Goal: Navigation & Orientation: Find specific page/section

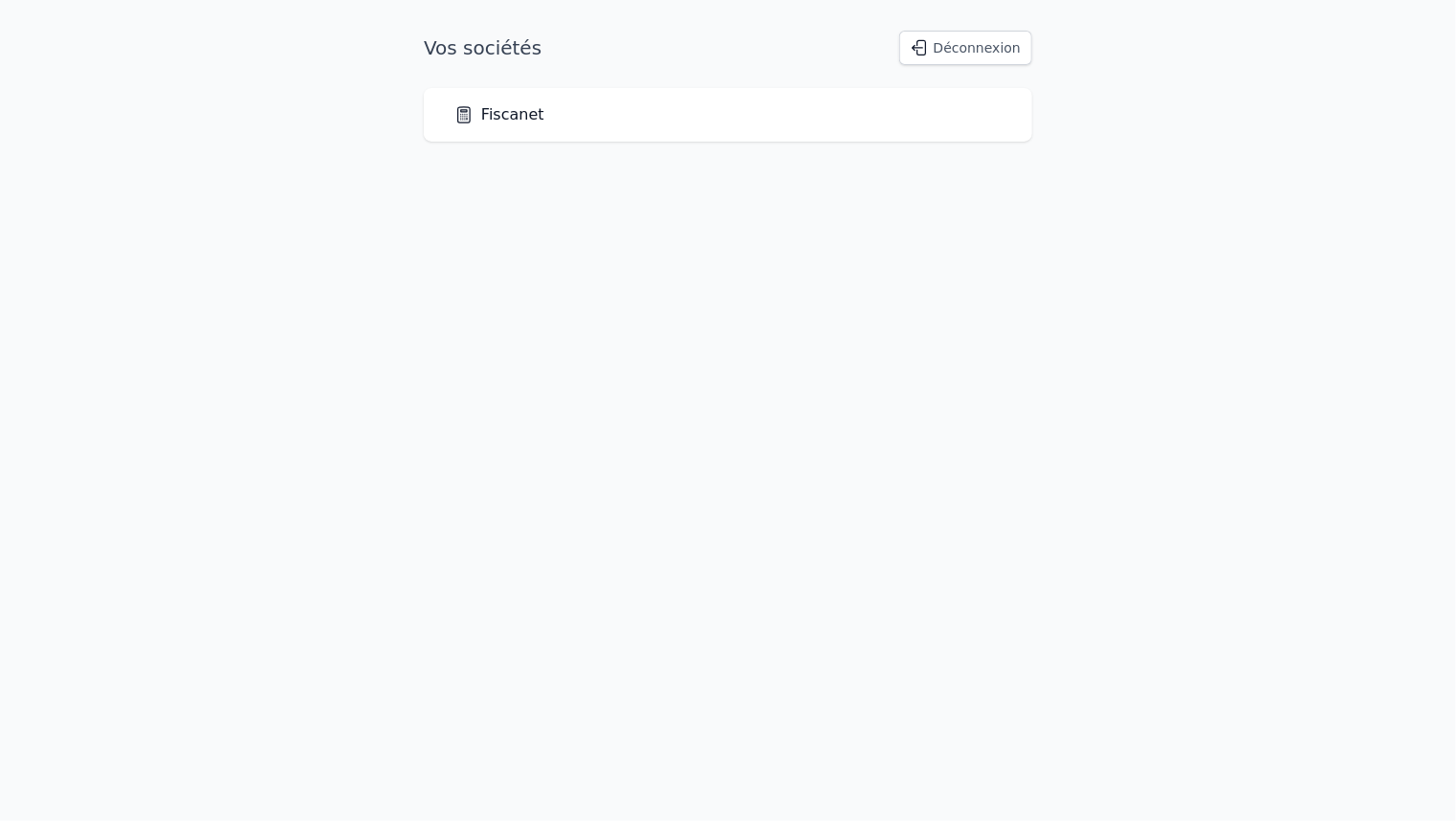
click at [483, 117] on link "Fiscanet" at bounding box center [499, 114] width 90 height 23
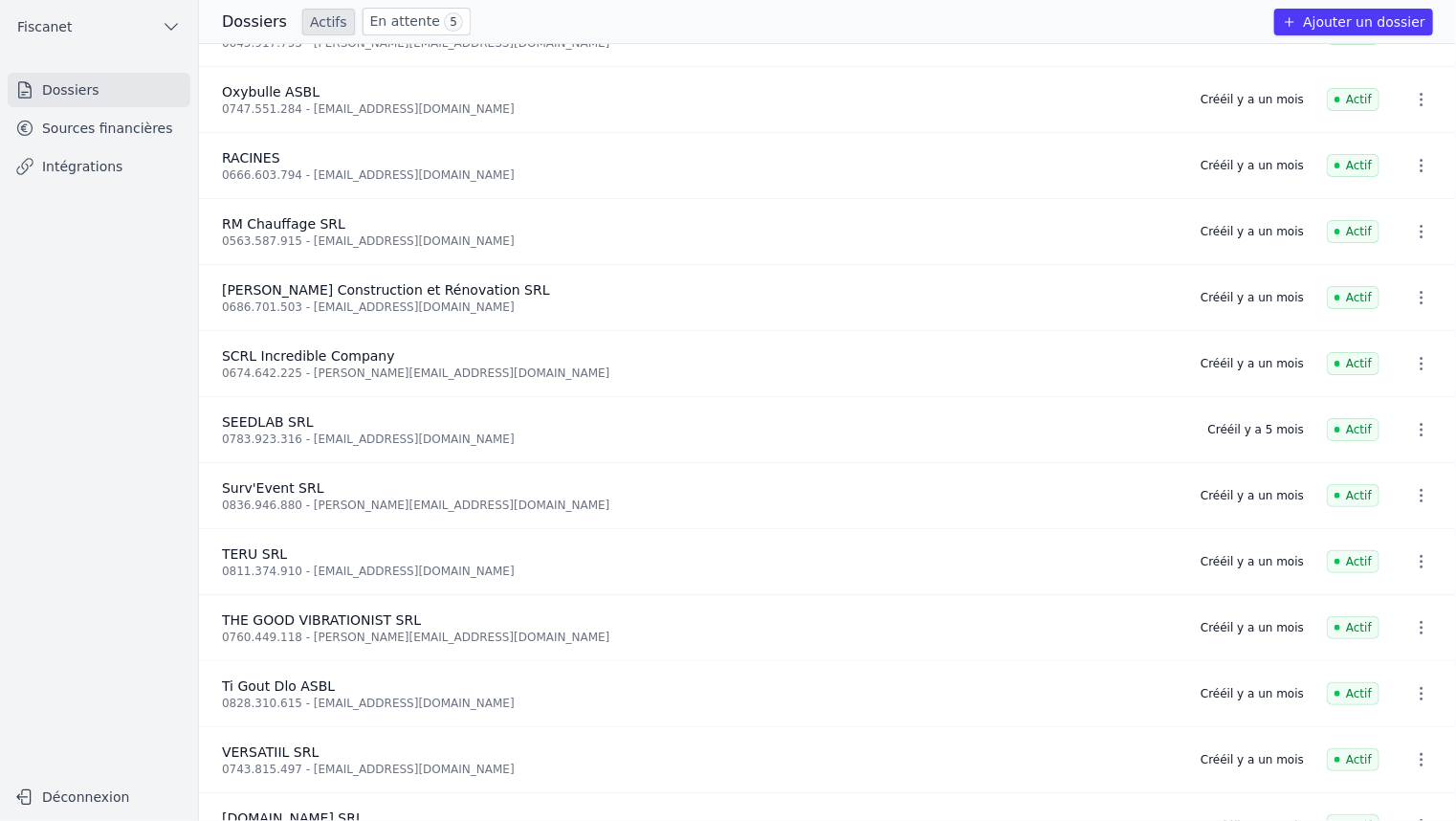
scroll to position [1928, 0]
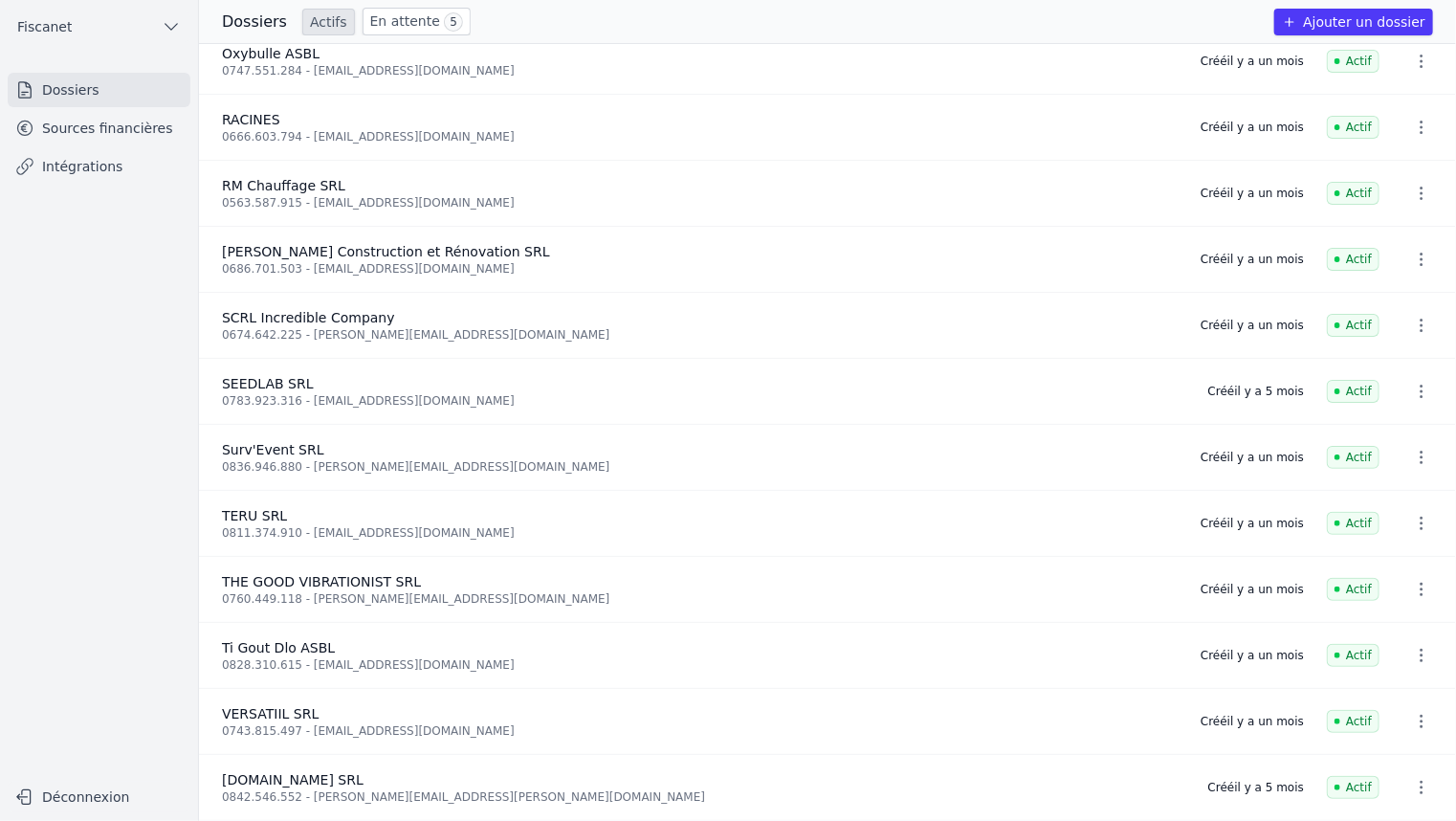
click at [146, 136] on link "Sources financières" at bounding box center [99, 128] width 183 height 34
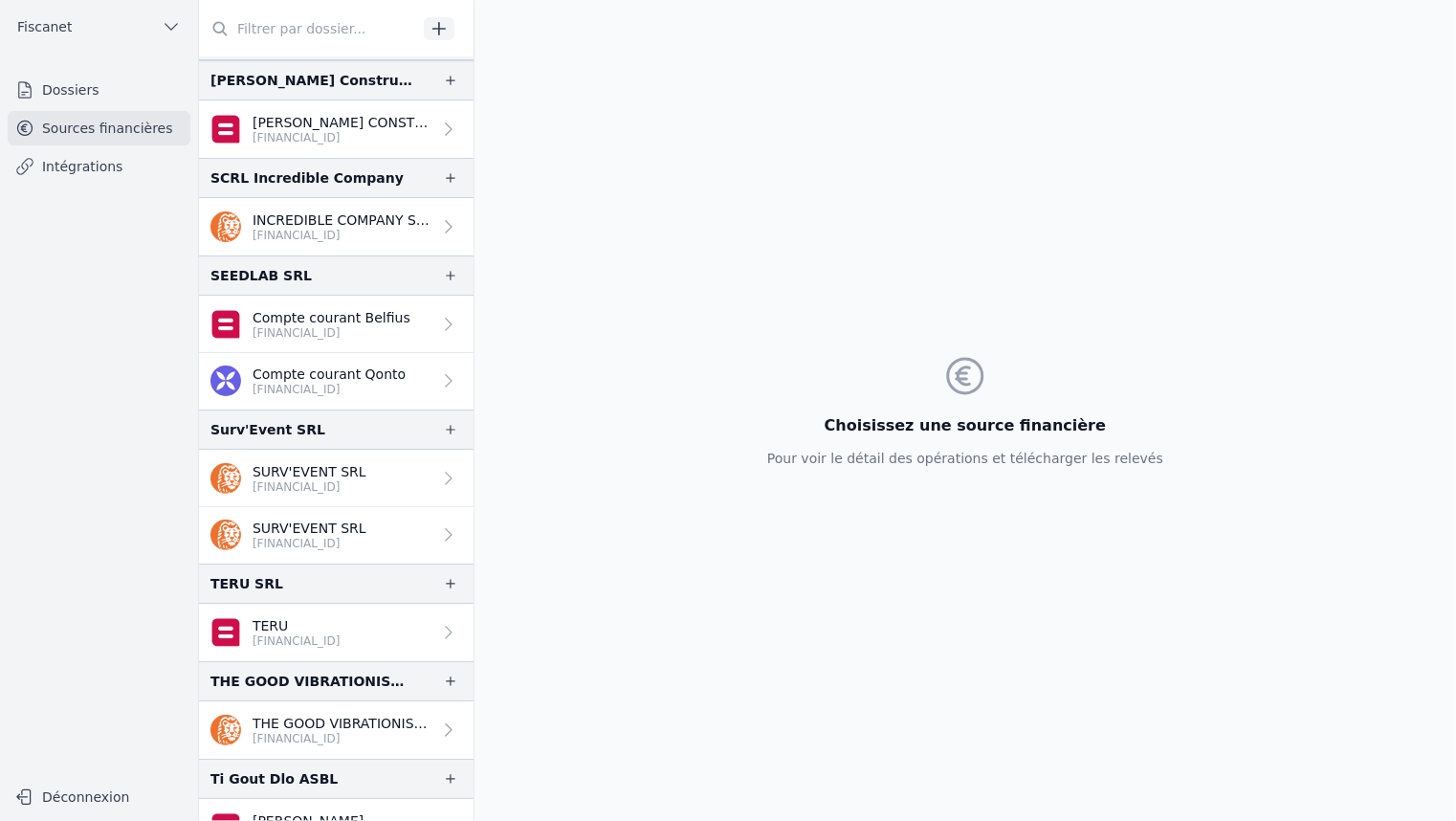
scroll to position [3356, 0]
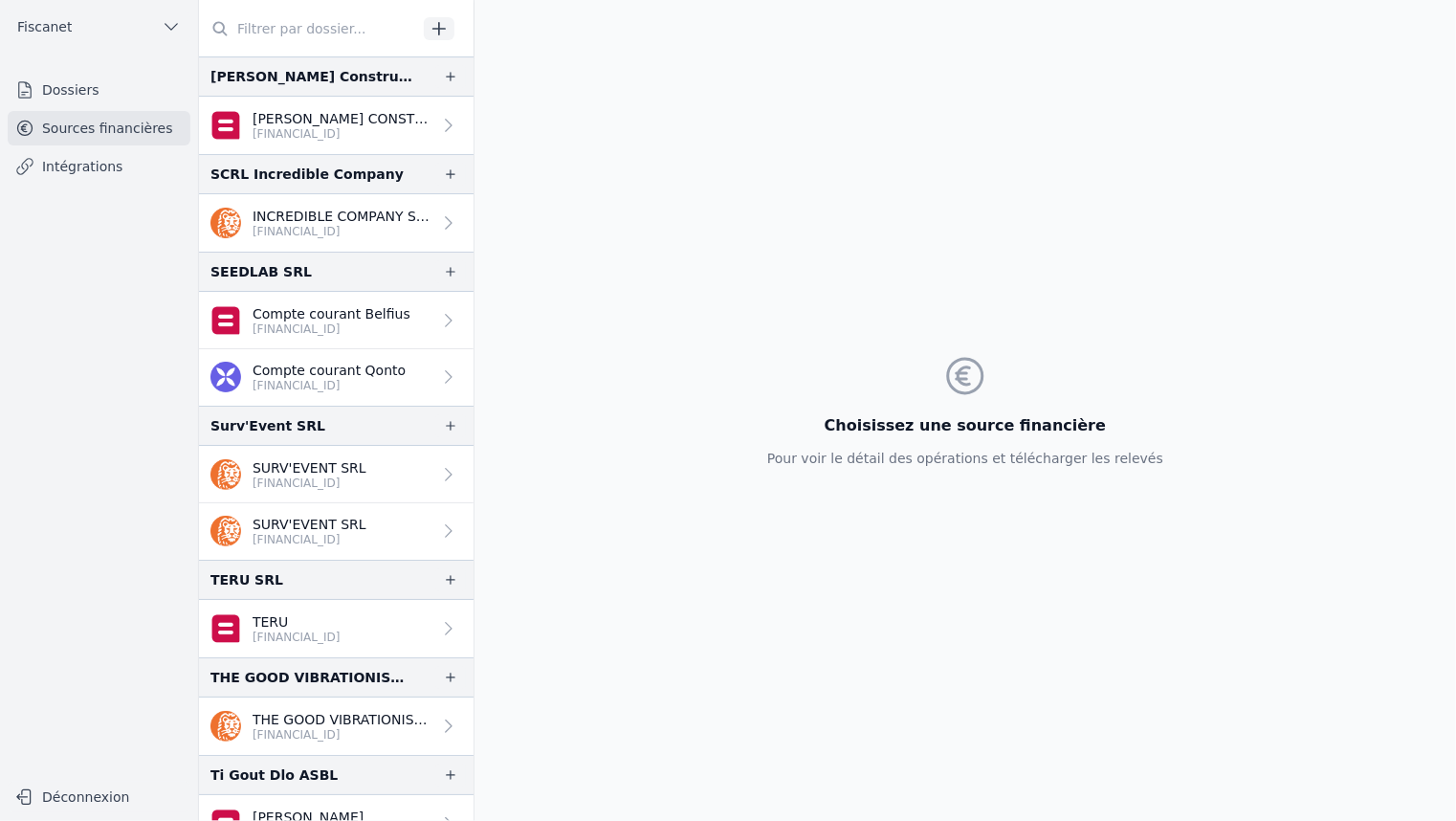
click at [334, 215] on p "INCREDIBLE COMPANY SCRL" at bounding box center [342, 215] width 179 height 19
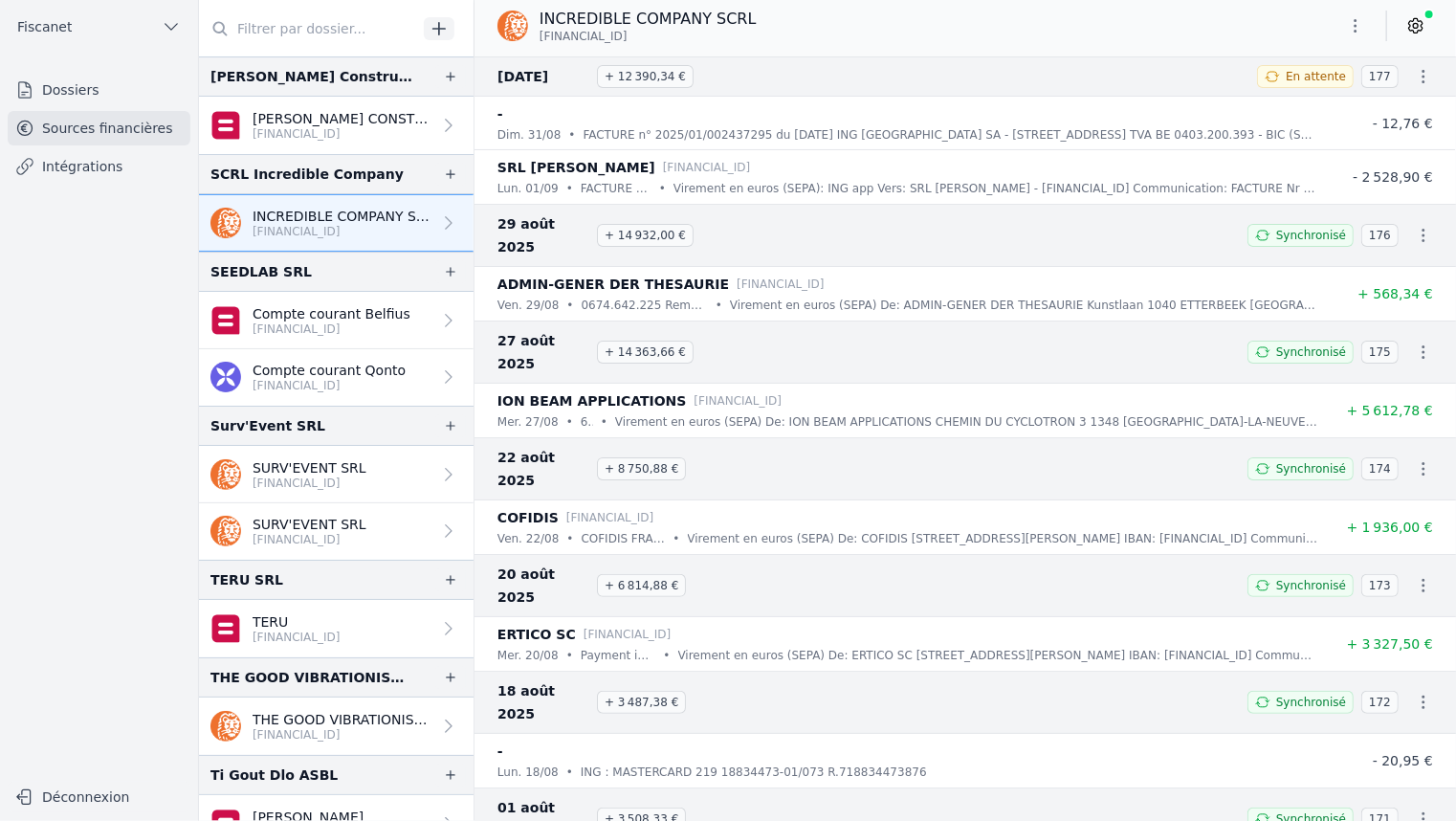
click at [1415, 76] on icon "button" at bounding box center [1424, 76] width 19 height 19
click at [1302, 74] on div at bounding box center [728, 410] width 1456 height 821
click at [89, 166] on link "Intégrations" at bounding box center [99, 166] width 183 height 34
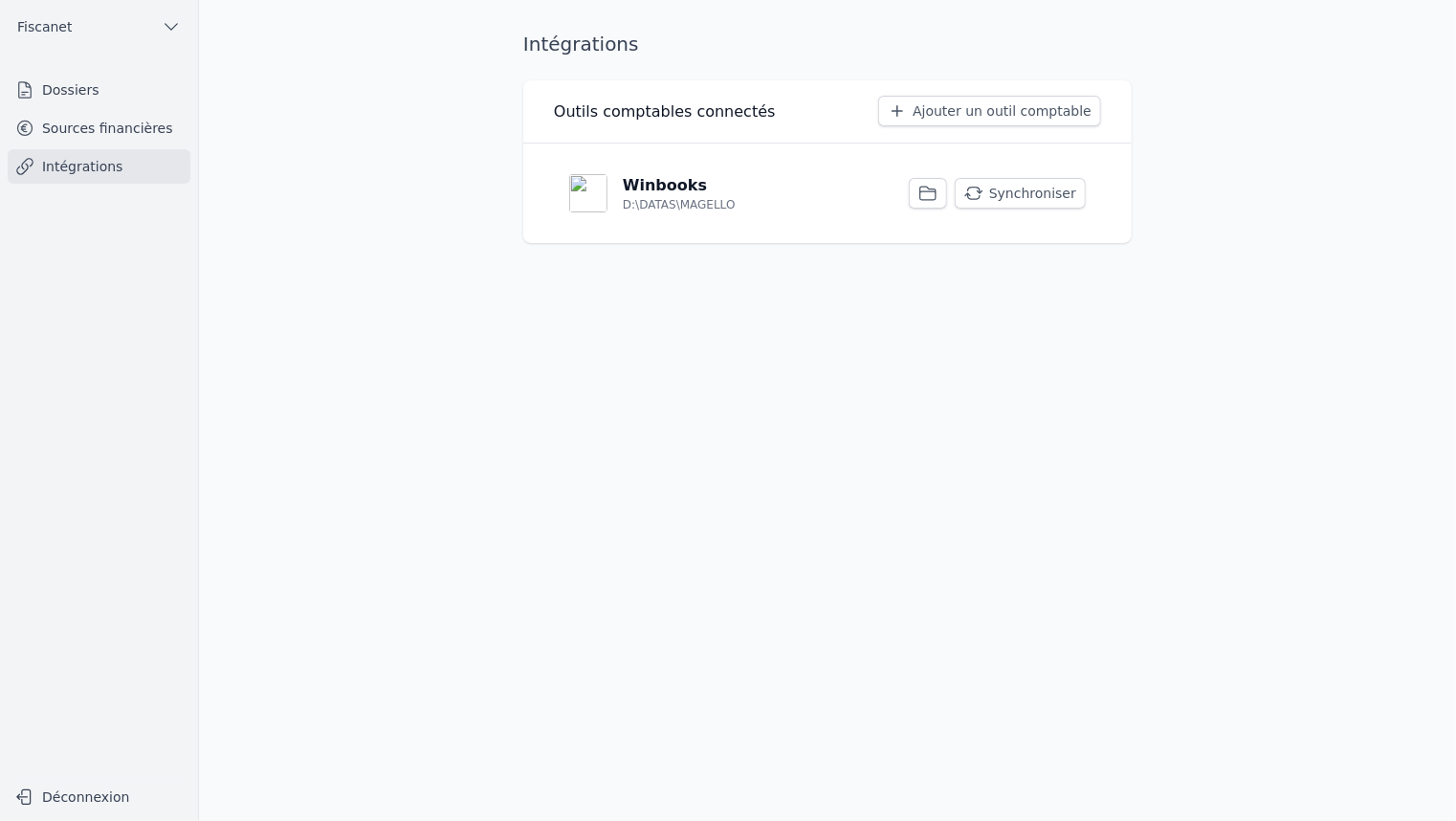
click at [79, 128] on link "Sources financières" at bounding box center [99, 128] width 183 height 34
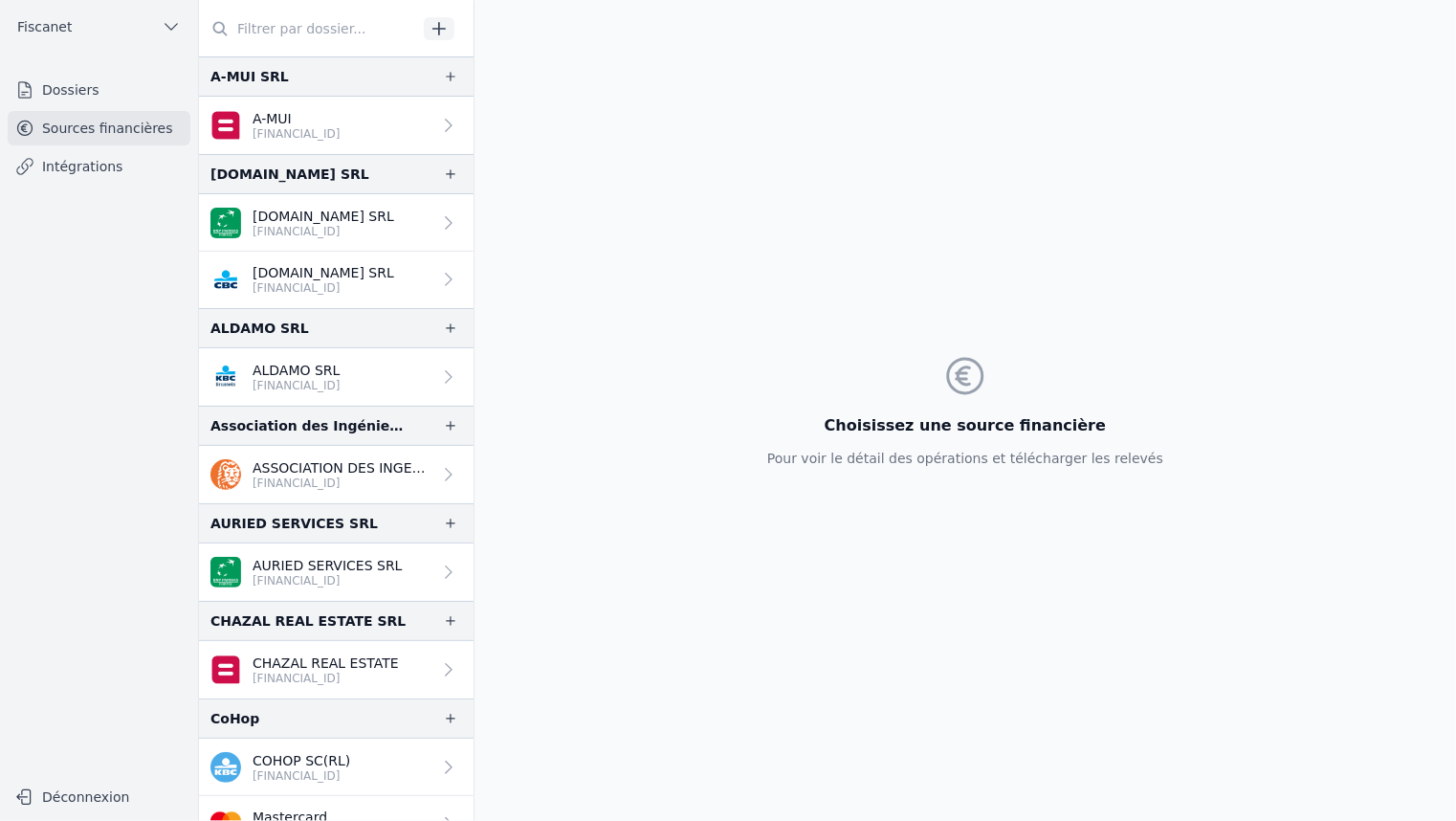
click at [74, 96] on link "Dossiers" at bounding box center [99, 89] width 183 height 34
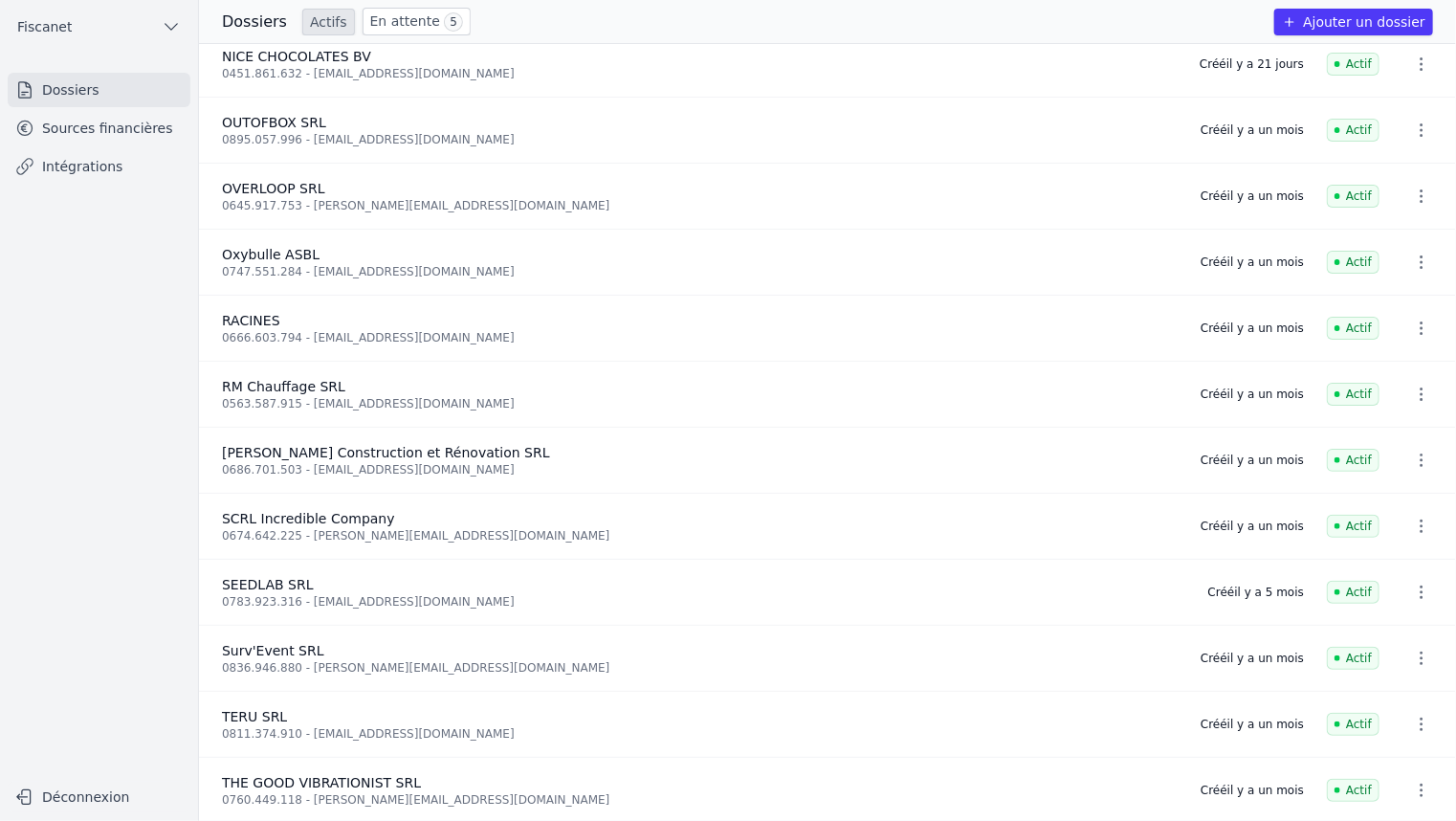
scroll to position [1710, 0]
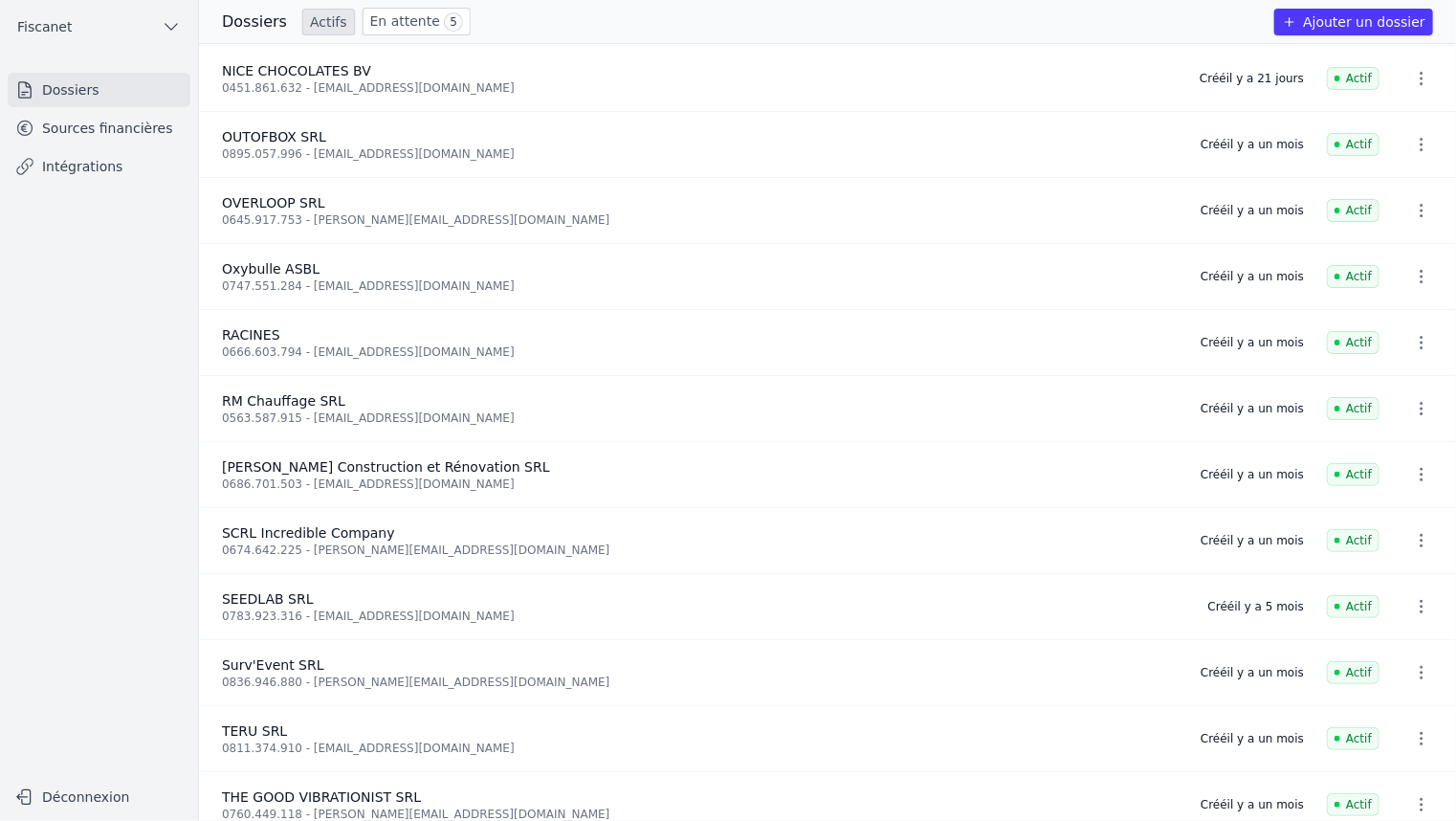
click at [1413, 537] on icon "button" at bounding box center [1422, 540] width 19 height 19
click at [399, 18] on div at bounding box center [728, 410] width 1456 height 821
click at [403, 20] on link "En attente 5" at bounding box center [417, 22] width 108 height 28
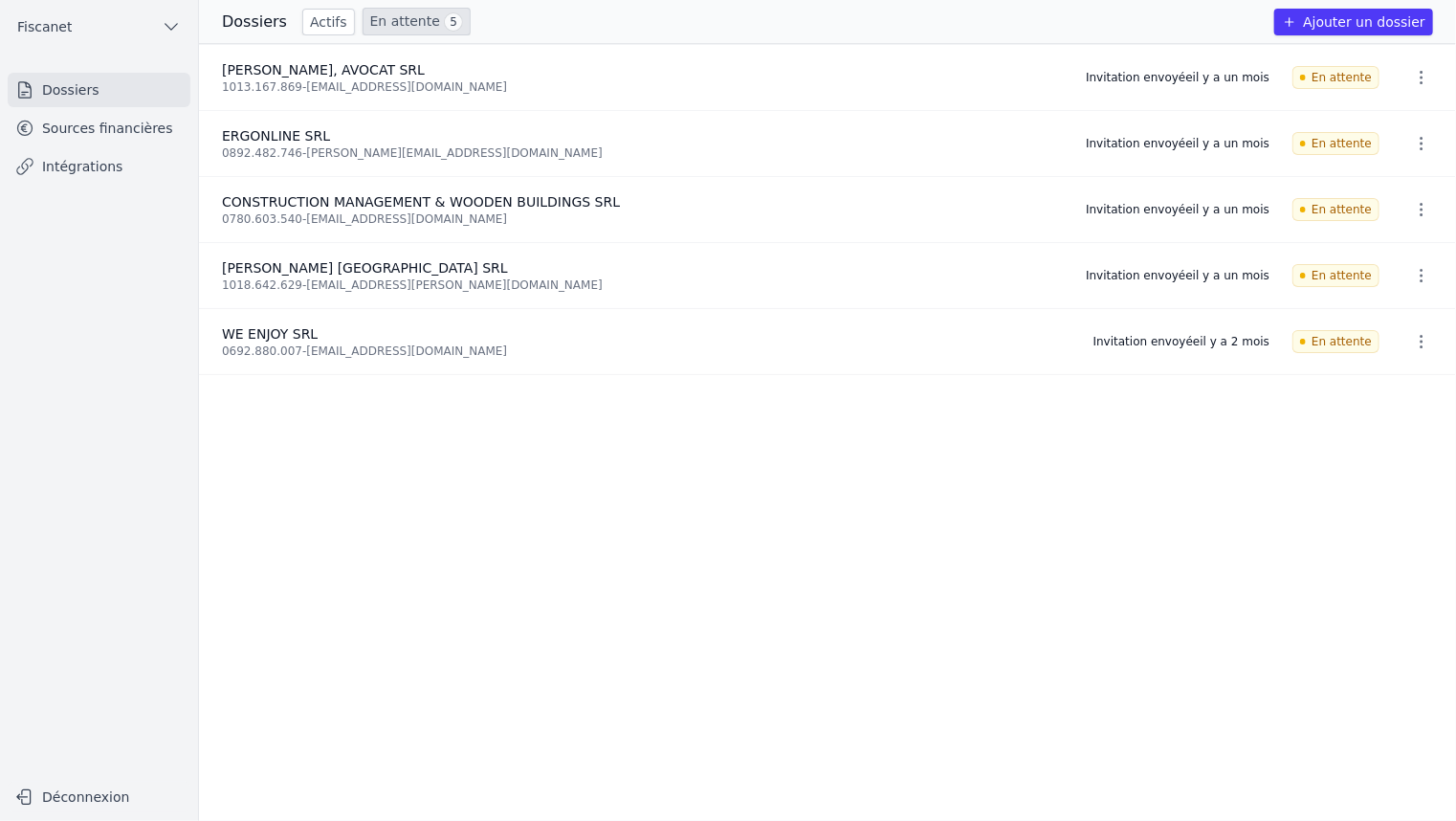
click at [74, 126] on link "Sources financières" at bounding box center [99, 128] width 183 height 34
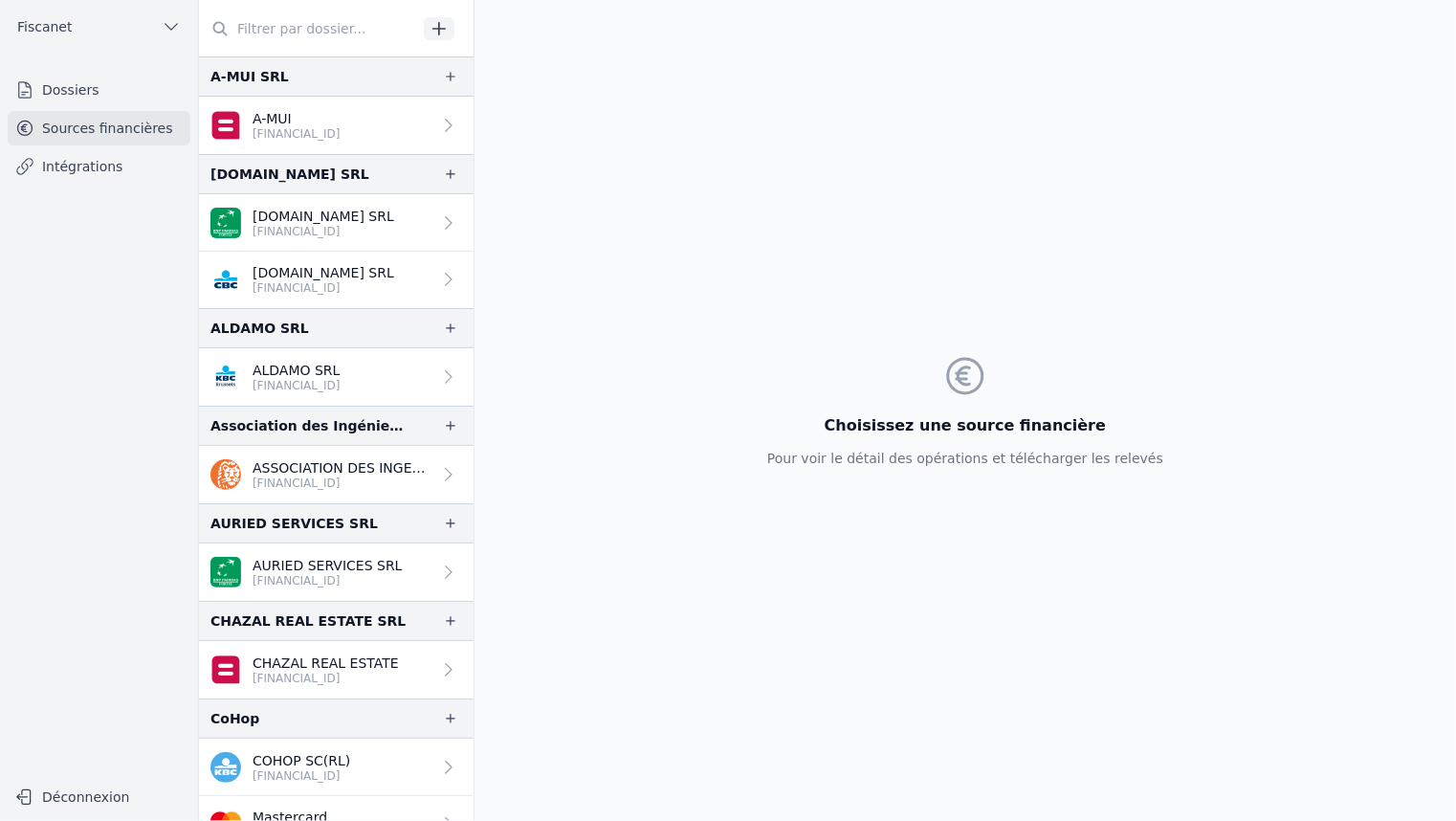
click at [51, 90] on link "Dossiers" at bounding box center [99, 89] width 183 height 34
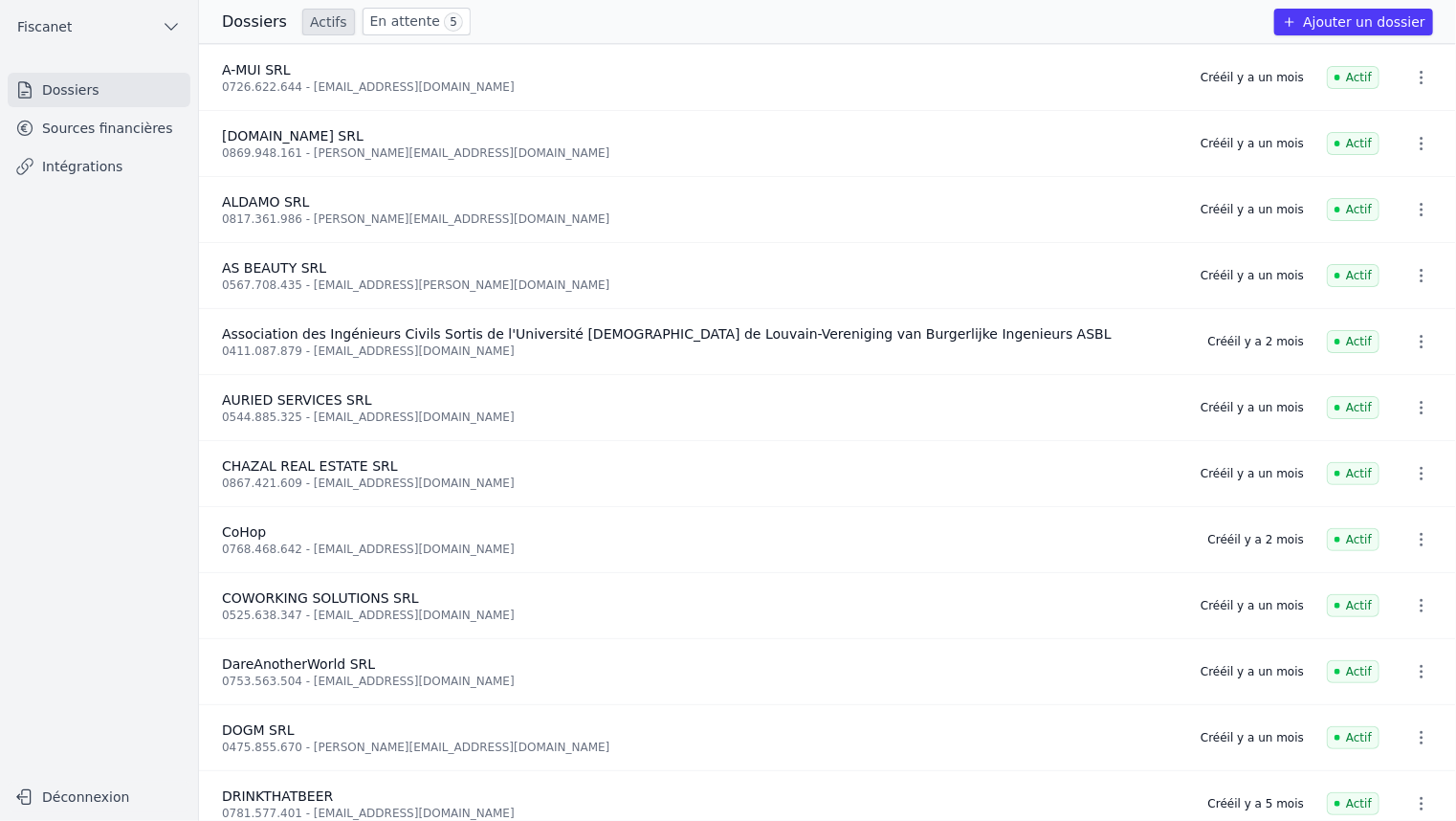
click at [394, 29] on link "En attente 5" at bounding box center [417, 22] width 108 height 28
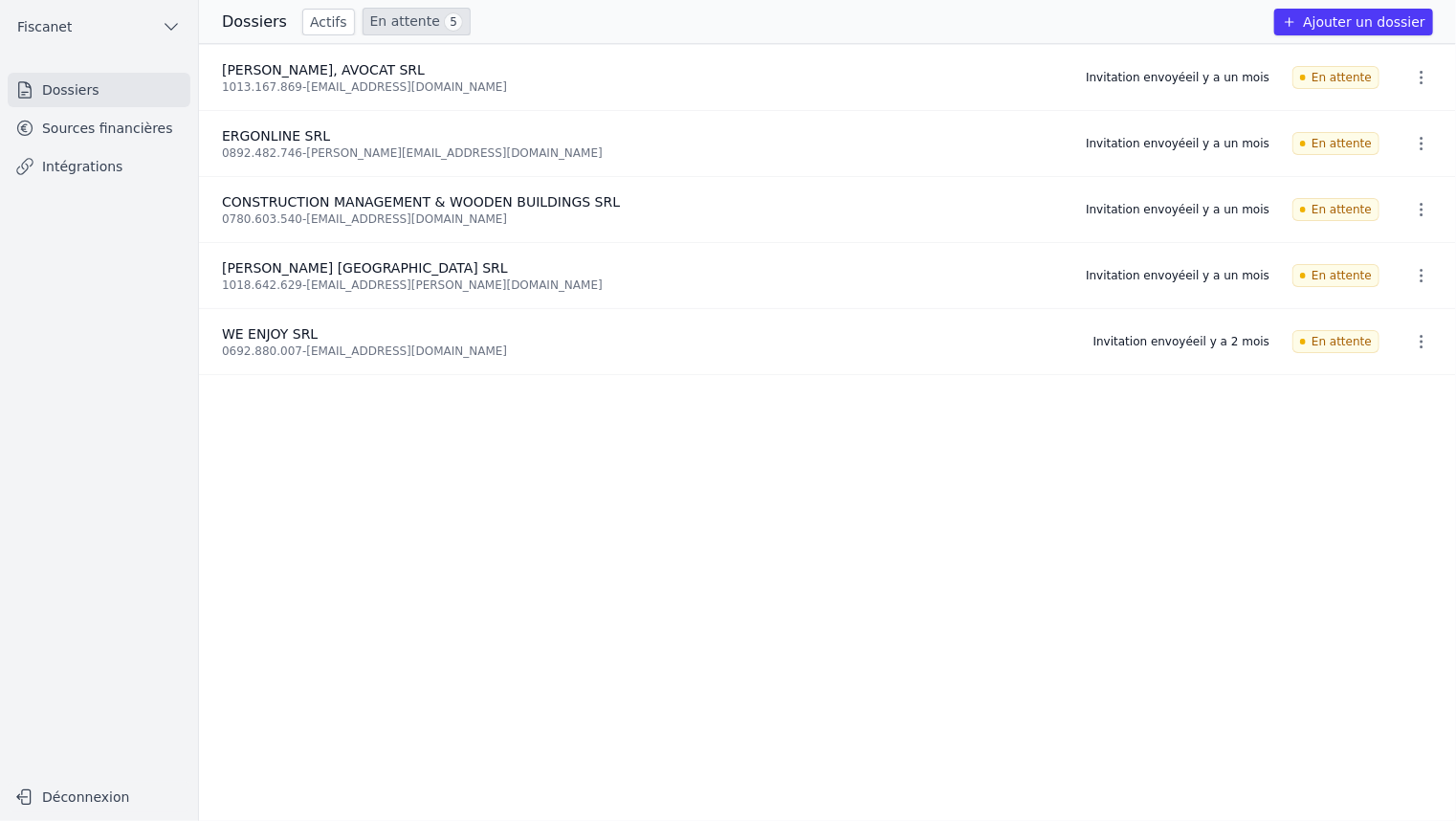
click at [119, 135] on link "Sources financières" at bounding box center [99, 128] width 183 height 34
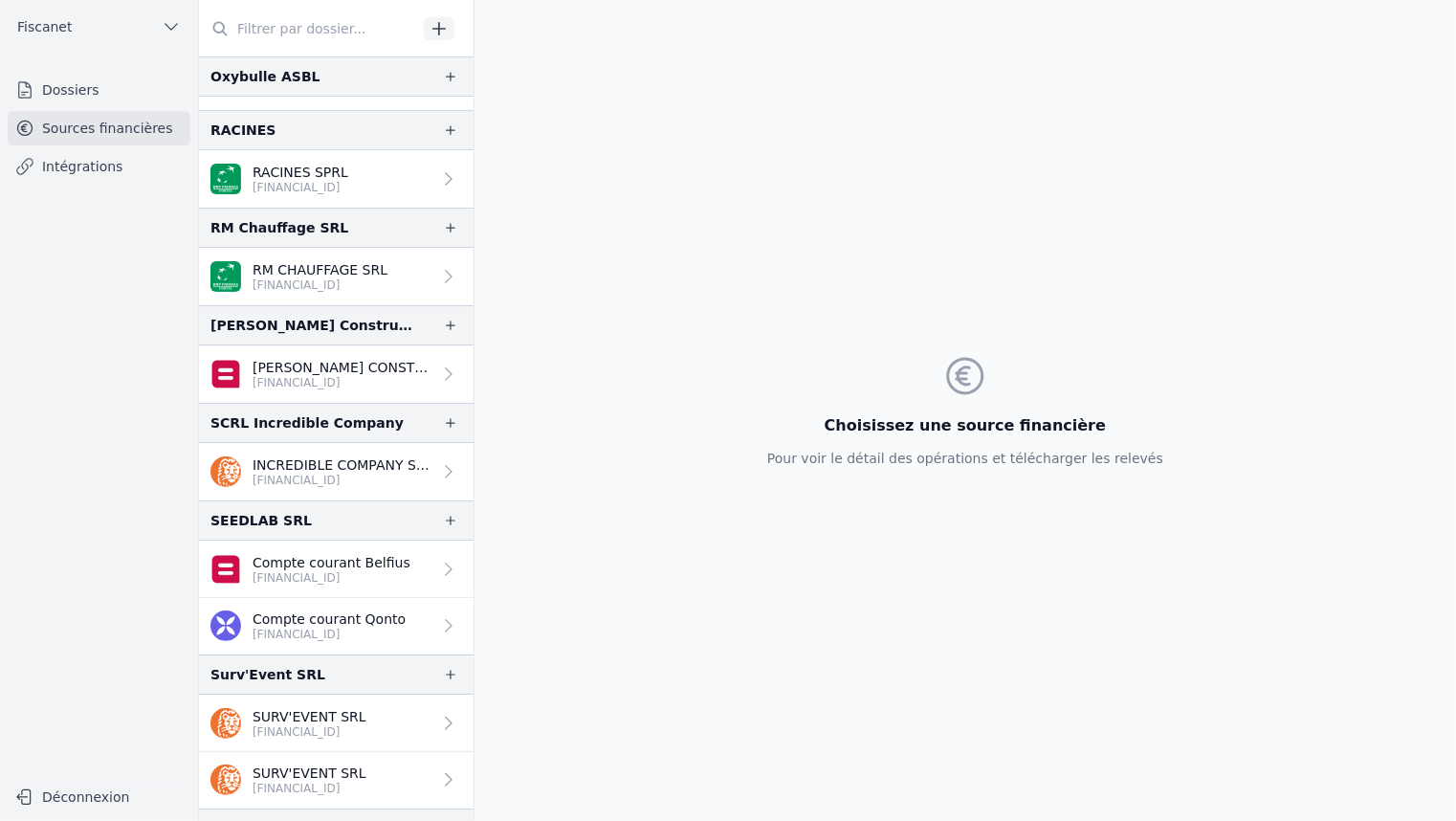
scroll to position [3123, 0]
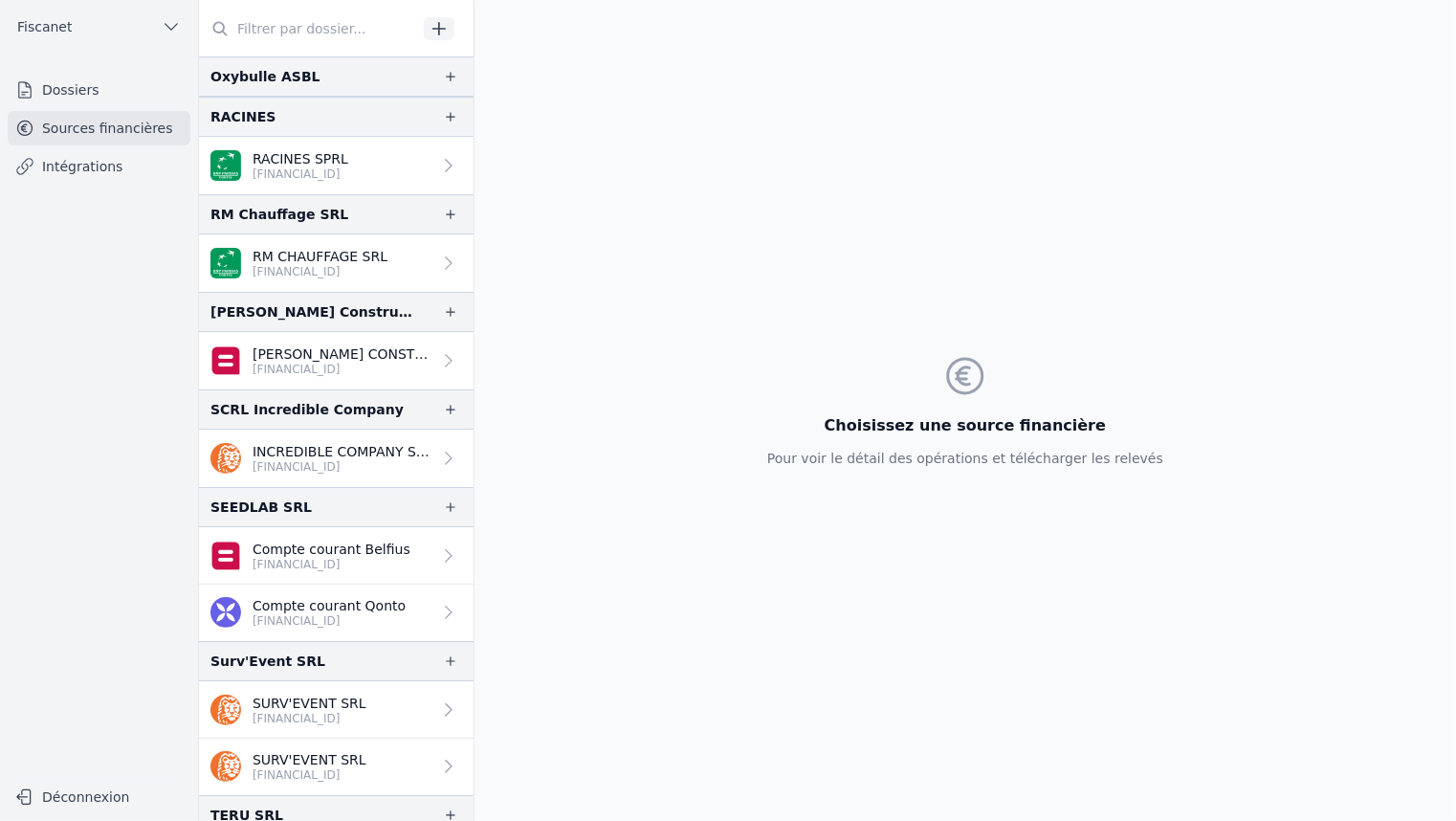
click at [403, 459] on p "[FINANCIAL_ID]" at bounding box center [342, 467] width 179 height 16
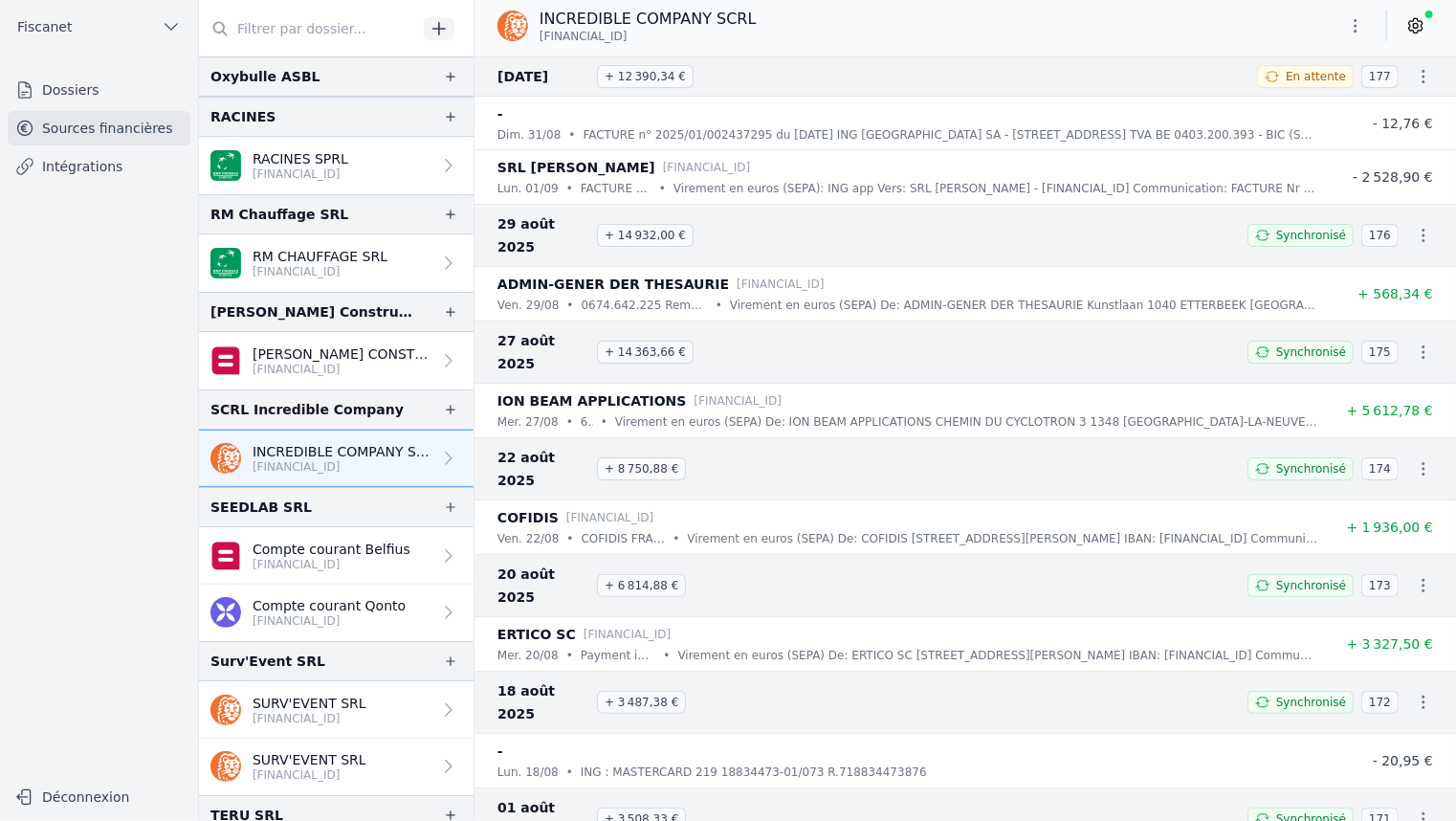
click at [1290, 81] on span "En attente" at bounding box center [1305, 76] width 96 height 23
